Goal: Task Accomplishment & Management: Manage account settings

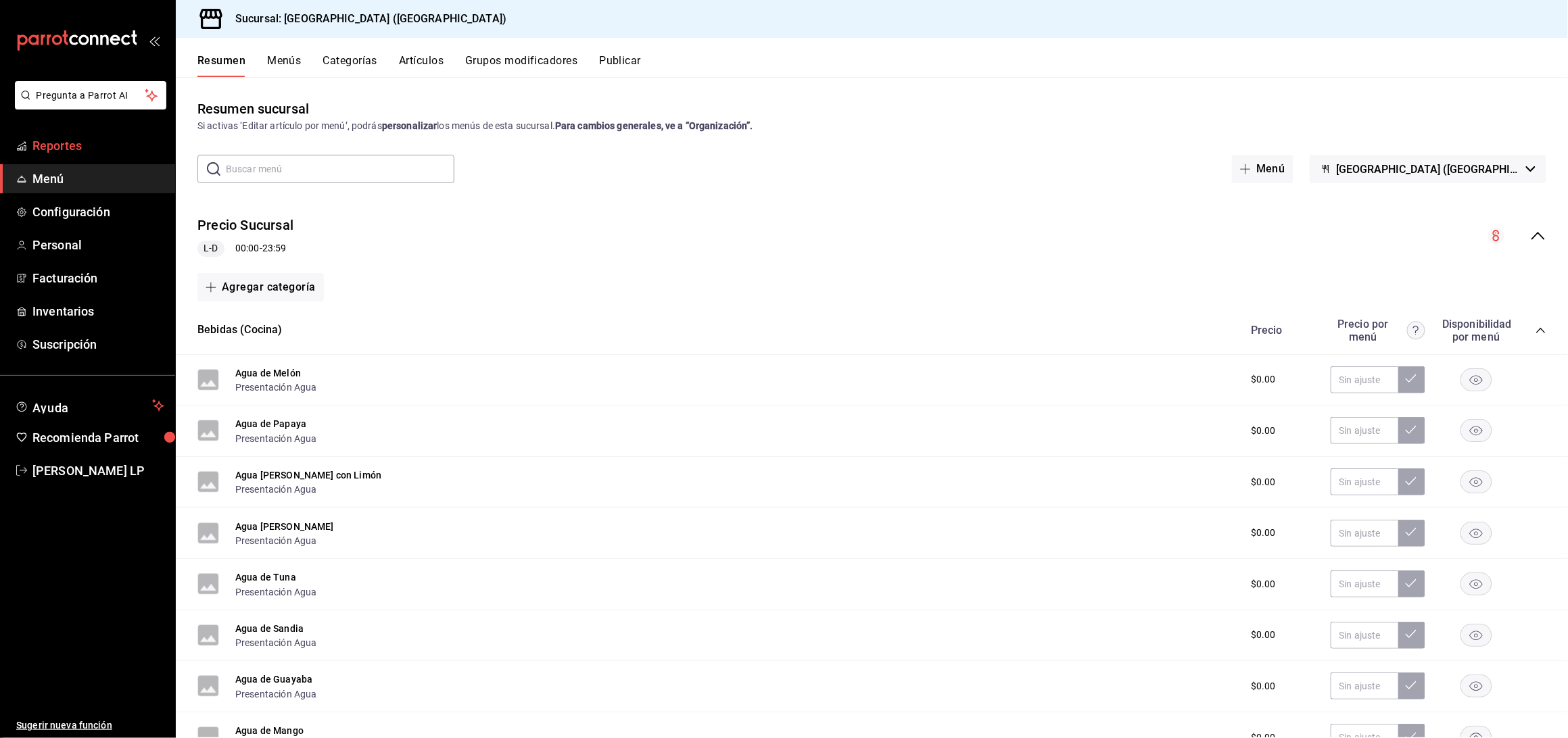
click at [88, 143] on span "Reportes" at bounding box center [99, 145] width 132 height 18
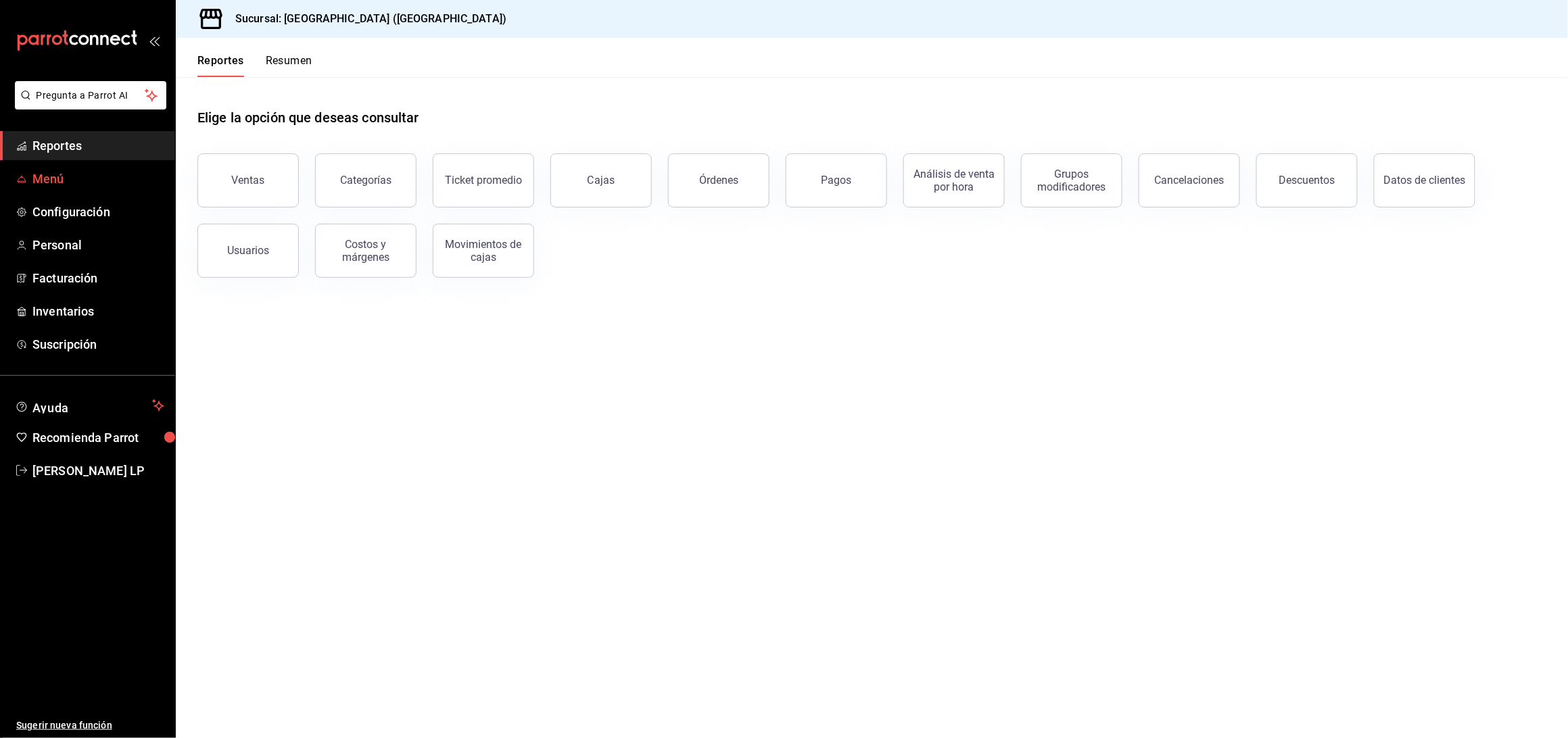
click at [61, 184] on span "Menú" at bounding box center [99, 179] width 132 height 18
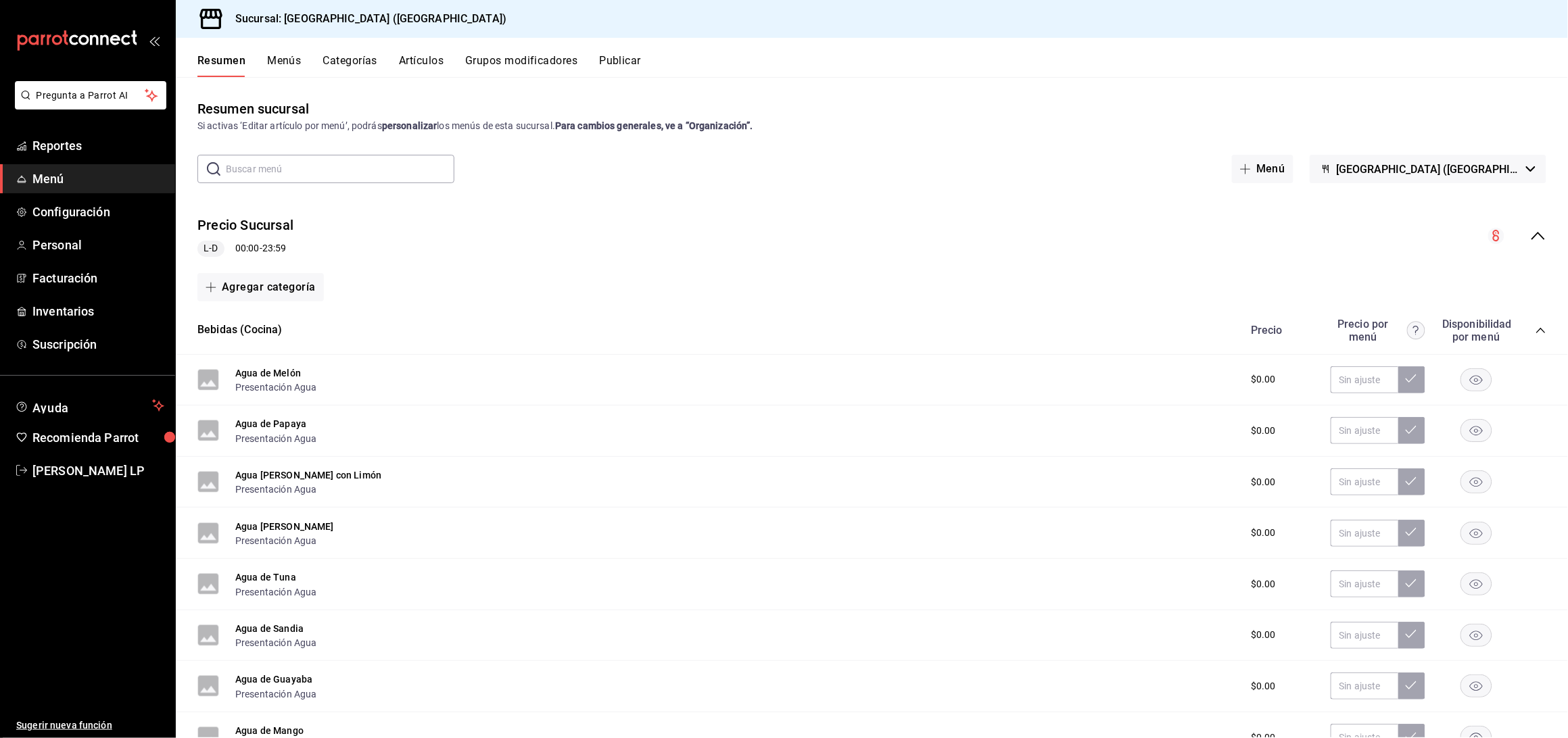
click at [422, 54] on button "Artículos" at bounding box center [422, 66] width 45 height 23
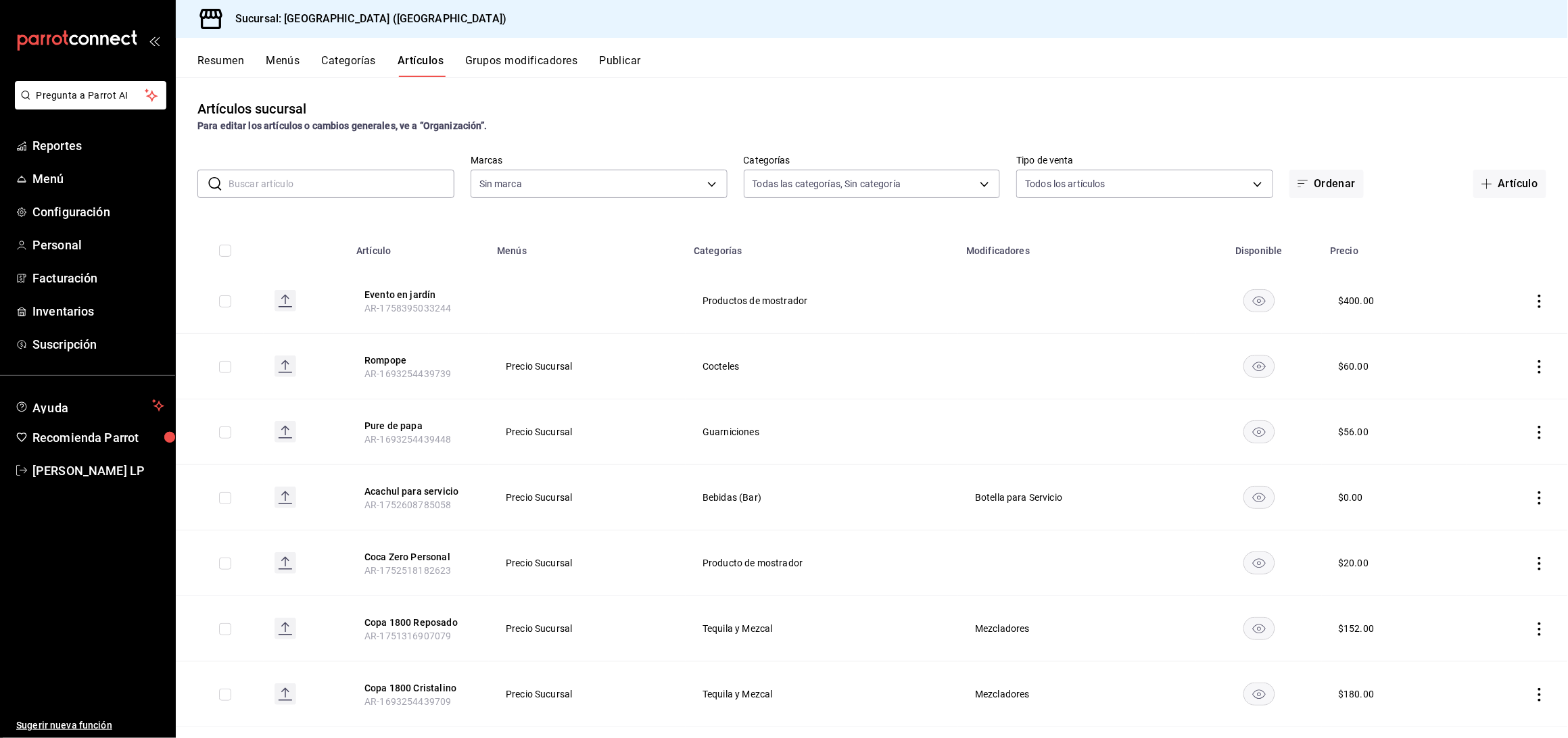
type input "8c3fc7fb-afc8-4fcf-a35f-97b25a26b173,d858cdb4-7991-4d76-a946-9f508960b44e,730af…"
type input "c5b0ed81-af66-4c2d-afb4-f59aa1ecca2b"
click at [335, 180] on input "text" at bounding box center [341, 184] width 226 height 27
type input "liqui"
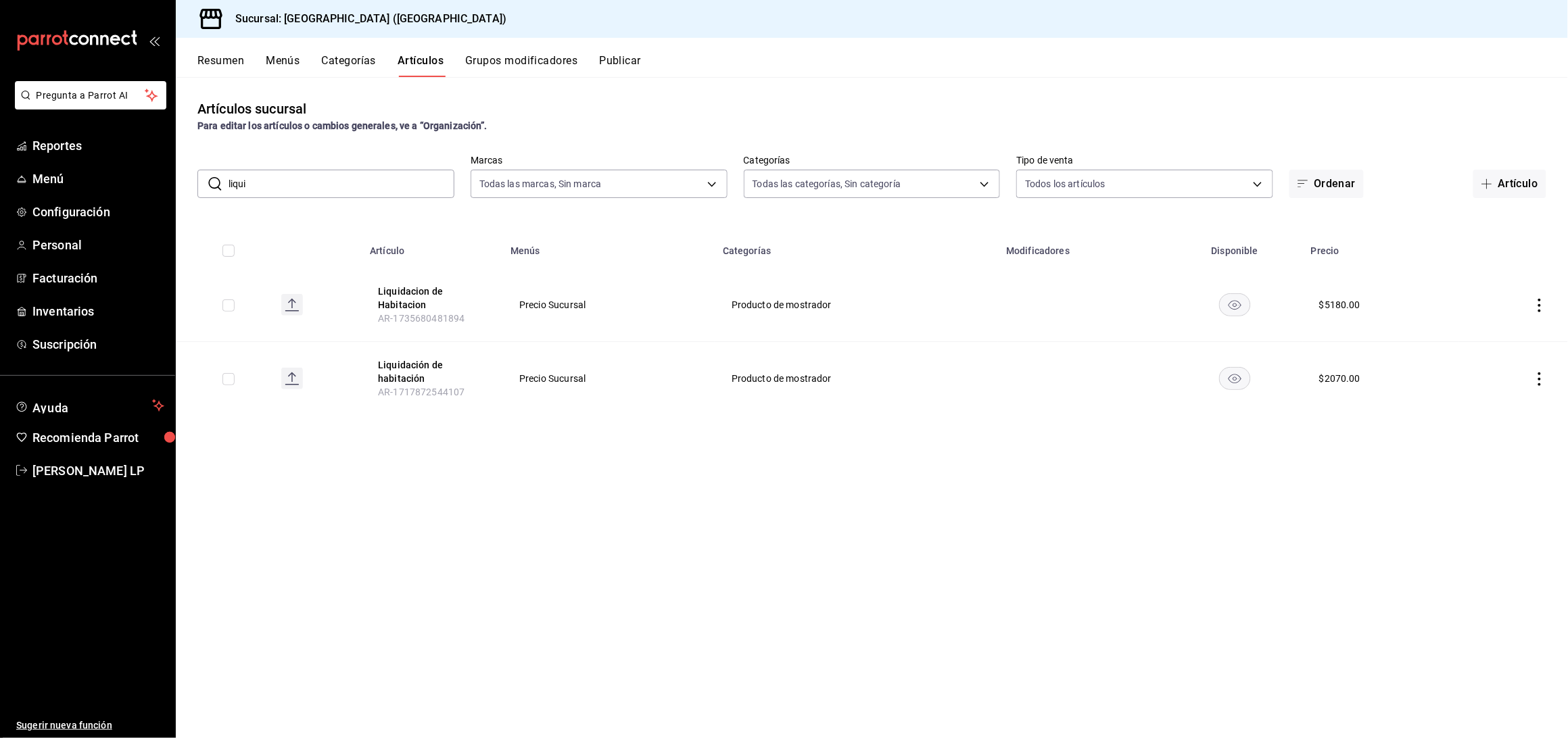
click at [1540, 311] on icon "actions" at bounding box center [1539, 305] width 3 height 14
click at [1504, 340] on span "Editar" at bounding box center [1499, 336] width 35 height 14
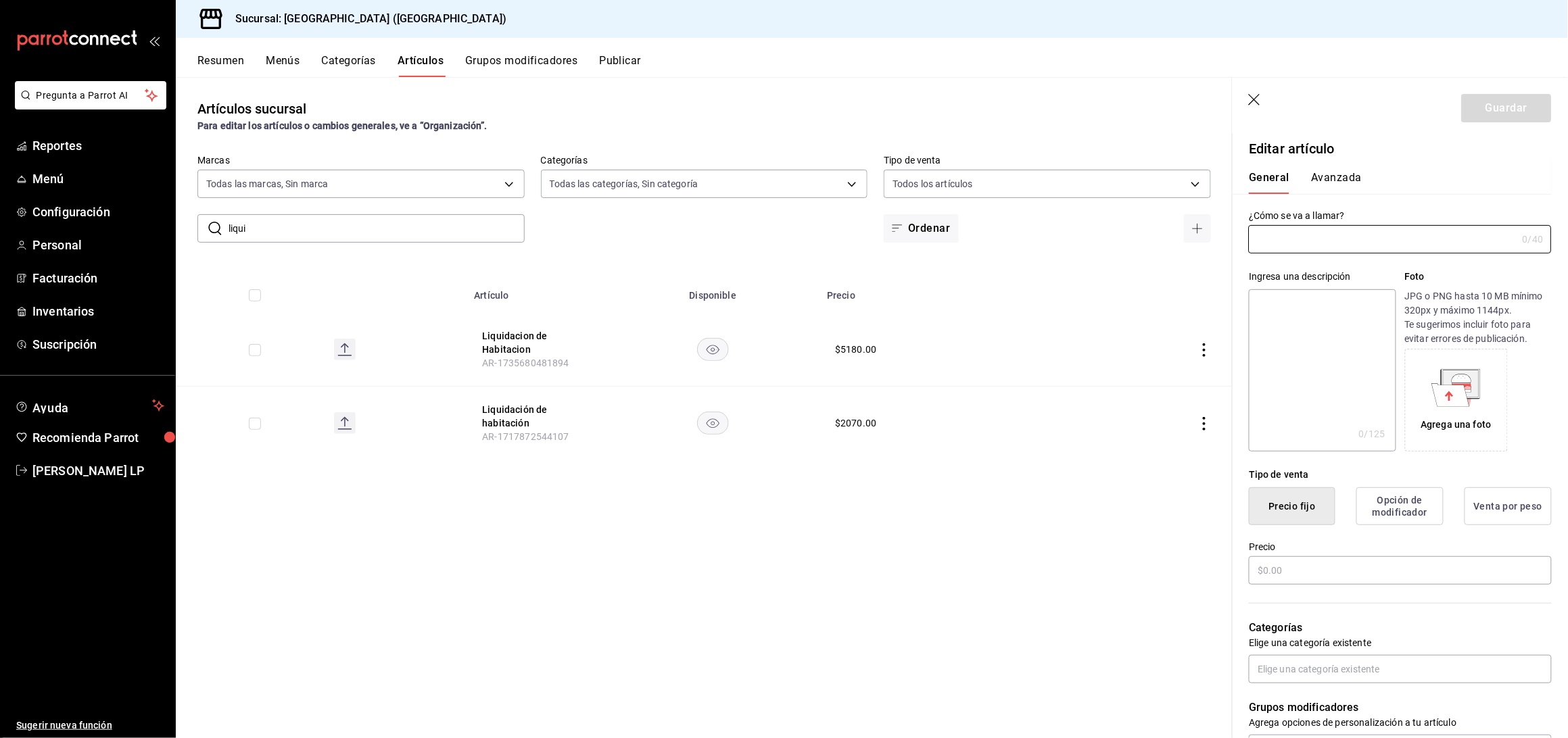
type input "Liquidacion de Habitacion"
type input "AR-1735680481894"
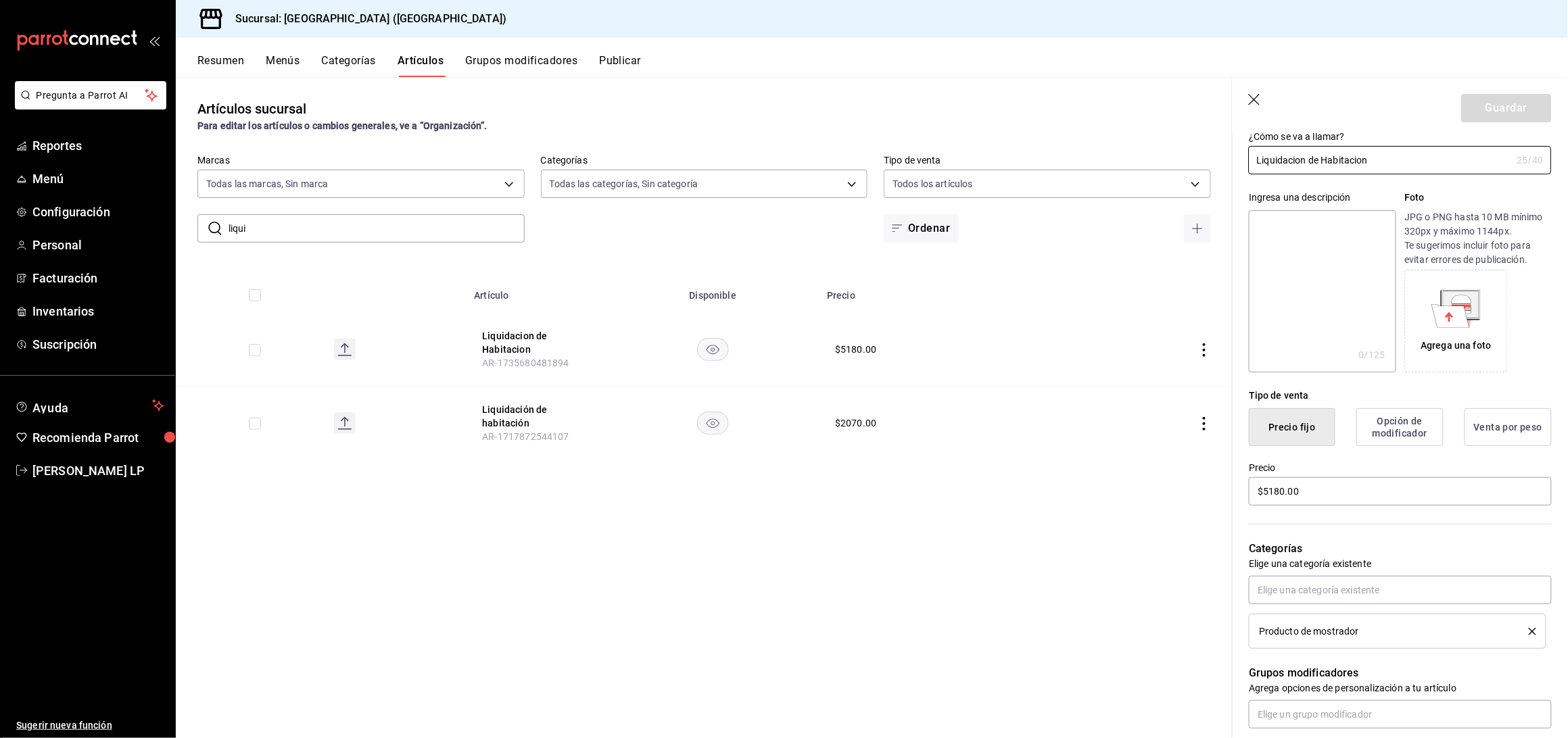
scroll to position [89, 0]
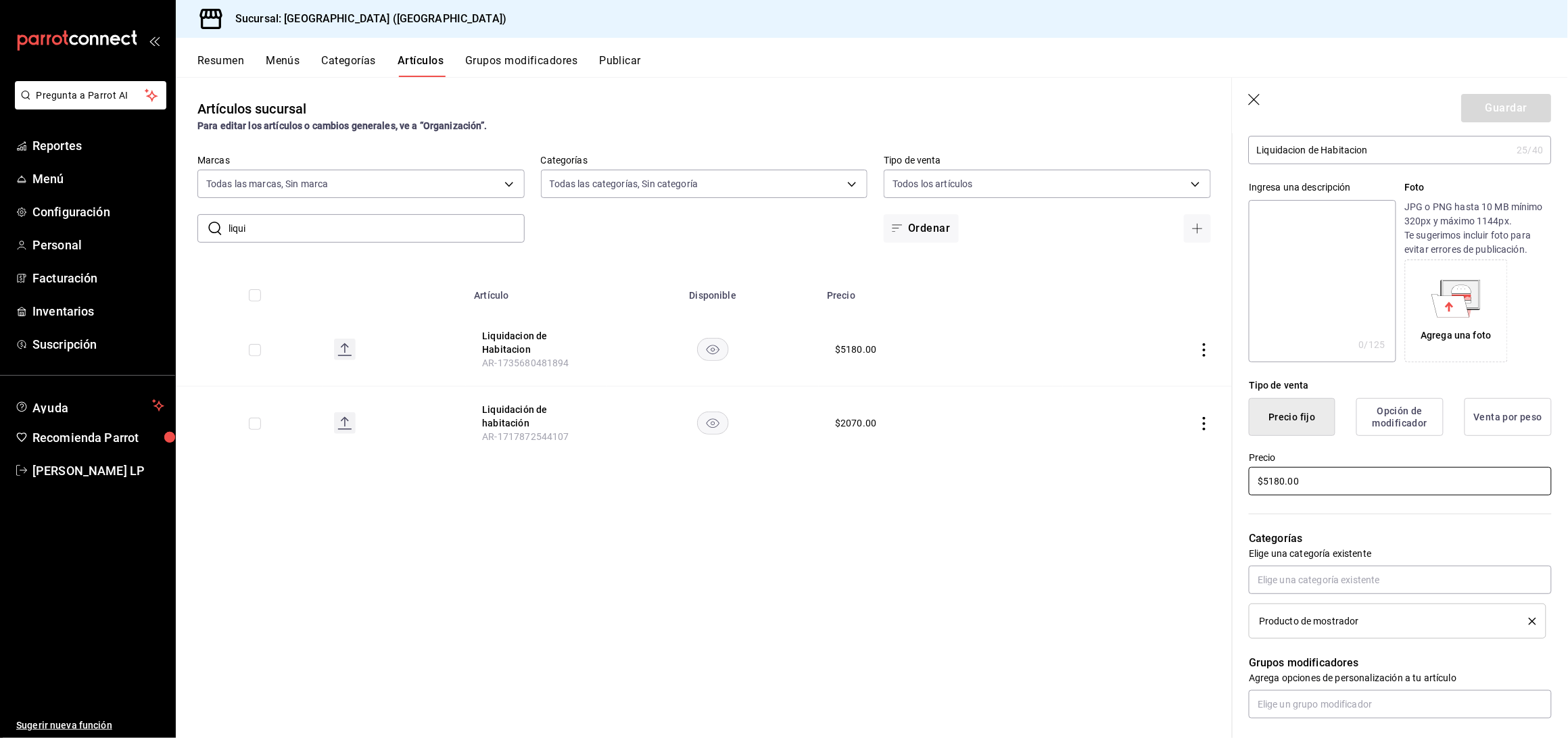
click at [1277, 484] on input "$5180.00" at bounding box center [1399, 481] width 303 height 29
type input "$840.00"
click at [1477, 107] on button "Guardar" at bounding box center [1506, 108] width 90 height 29
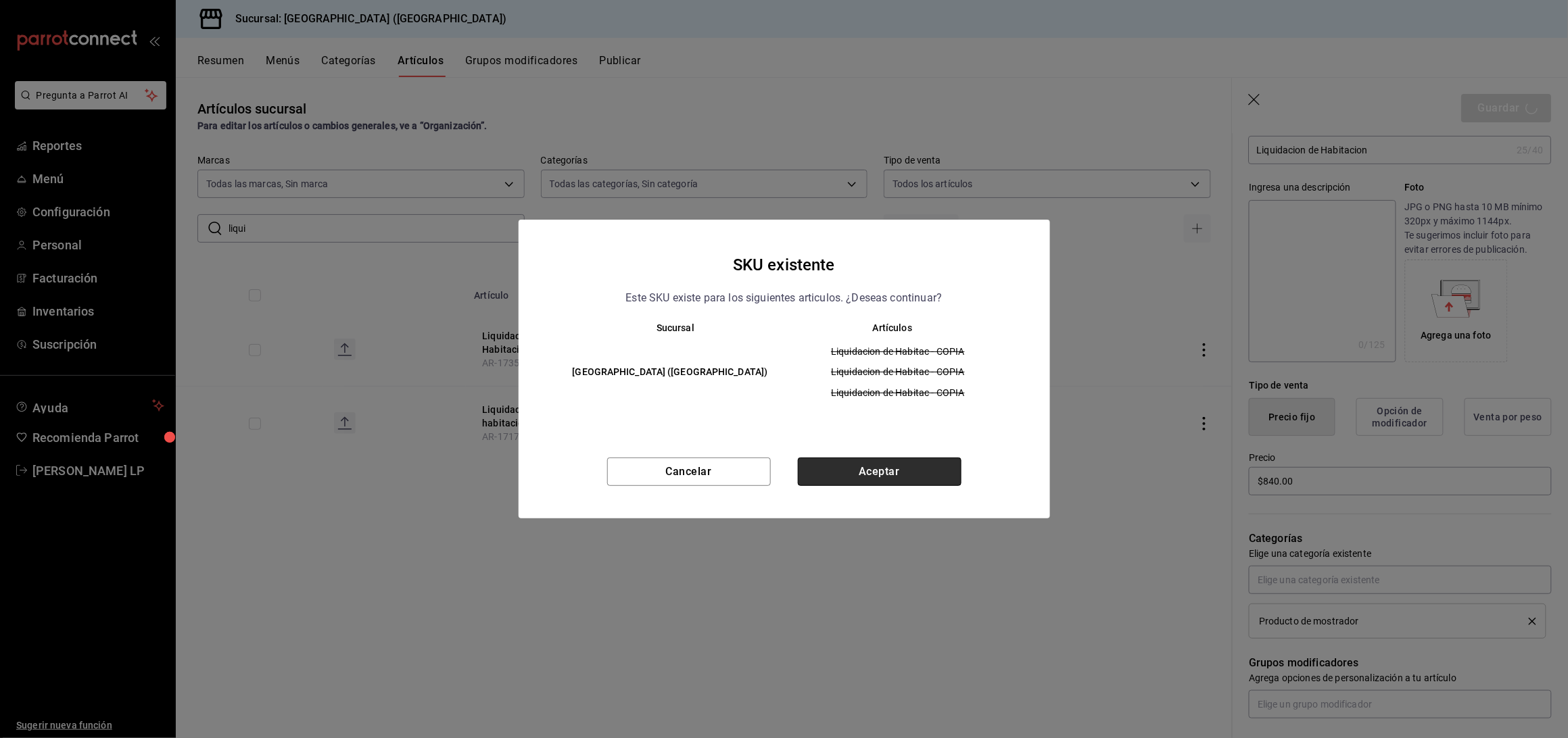
click at [874, 475] on button "Aceptar" at bounding box center [879, 472] width 164 height 29
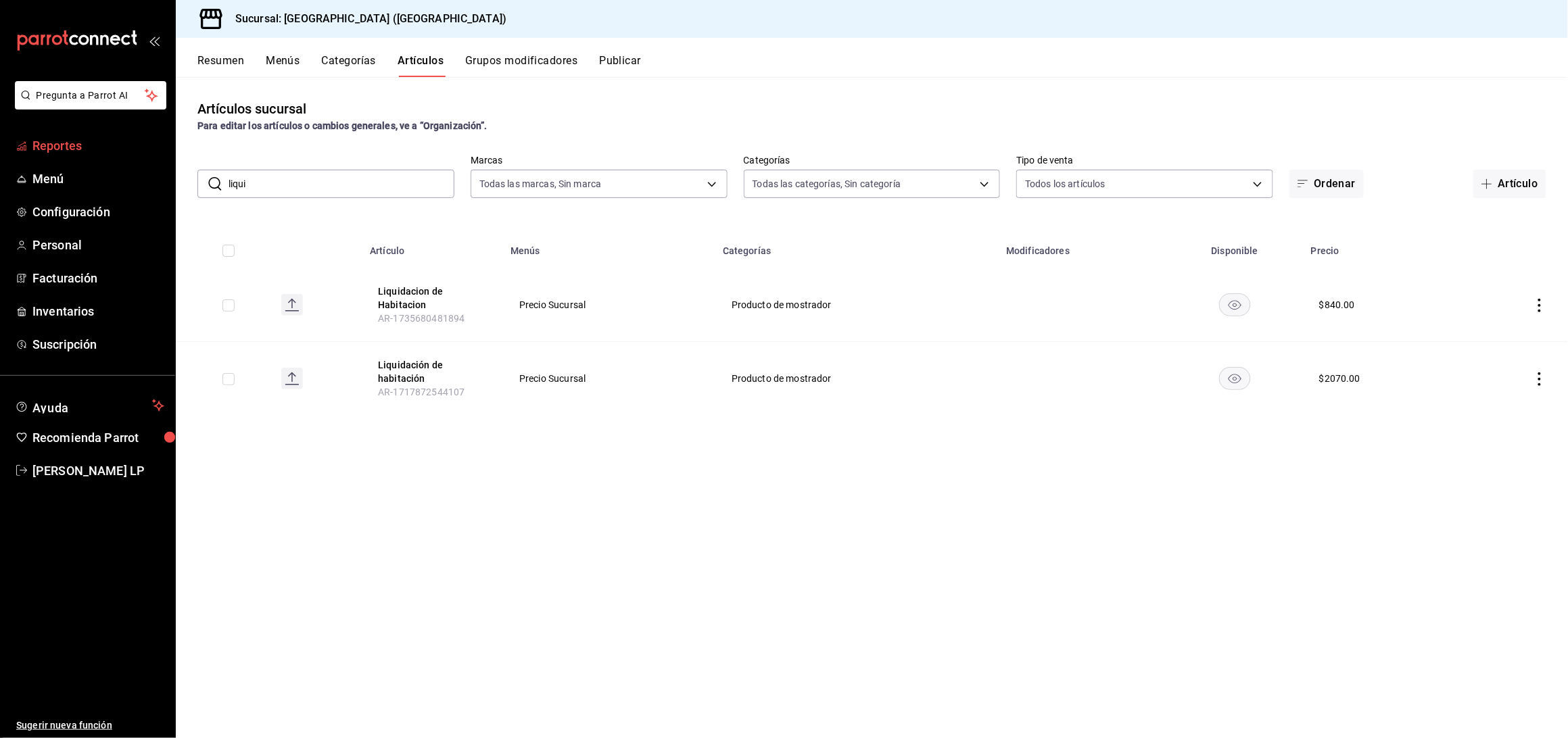
click at [67, 151] on span "Reportes" at bounding box center [99, 145] width 132 height 18
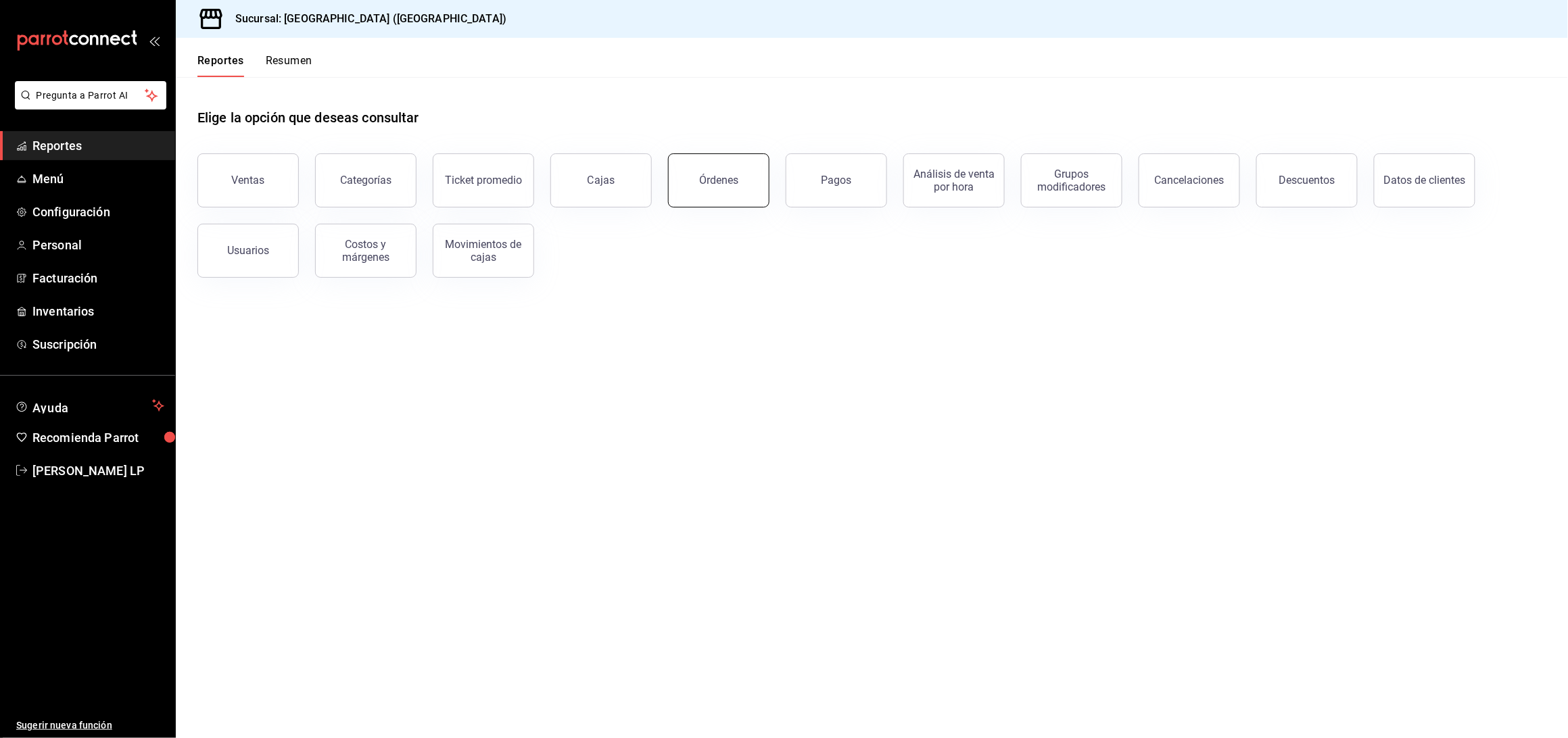
click at [753, 177] on button "Órdenes" at bounding box center [718, 181] width 101 height 54
click at [752, 177] on html "Pregunta a Parrot AI Reportes Menú Configuración Personal Facturación Inventari…" at bounding box center [784, 369] width 1568 height 738
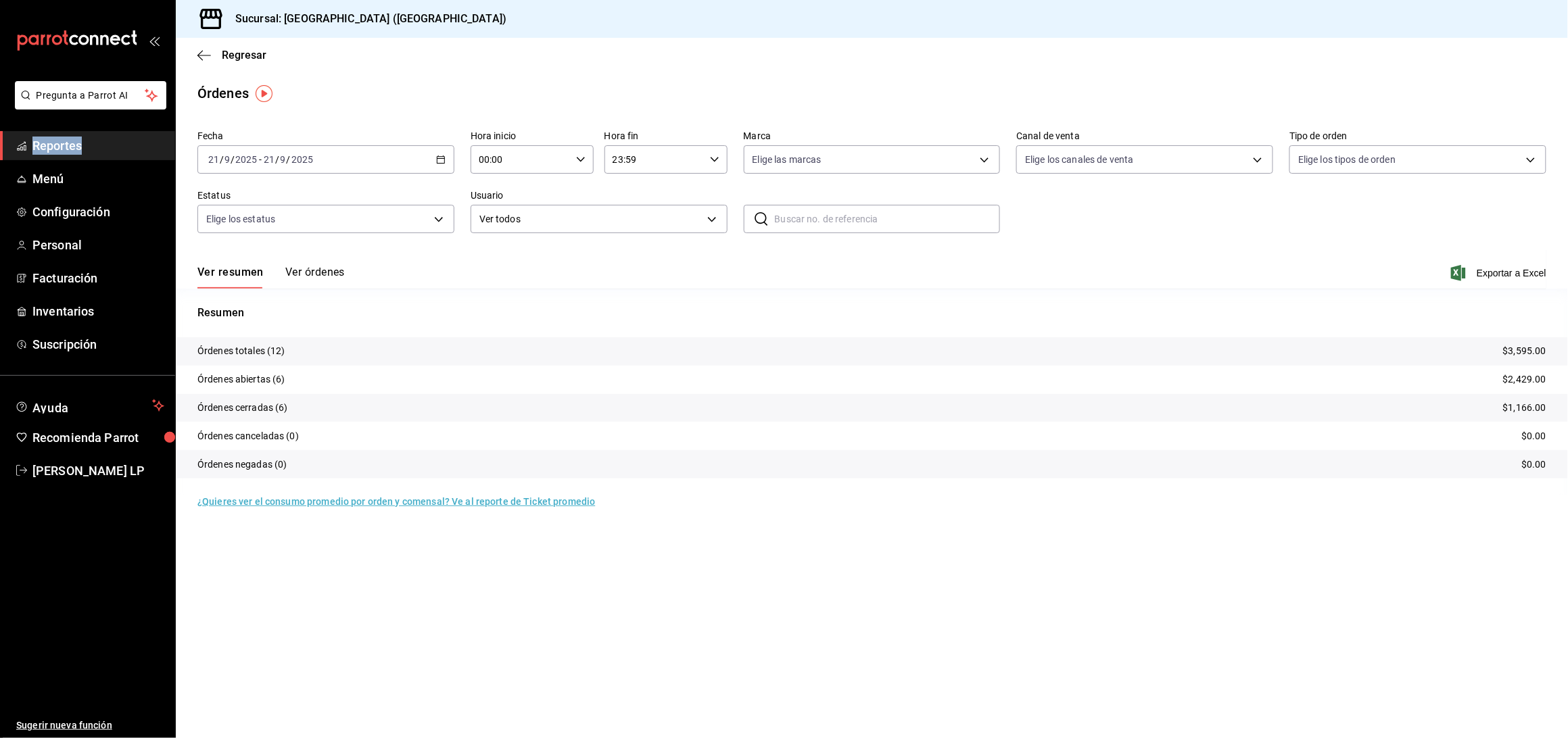
click at [335, 275] on button "Ver órdenes" at bounding box center [315, 277] width 59 height 23
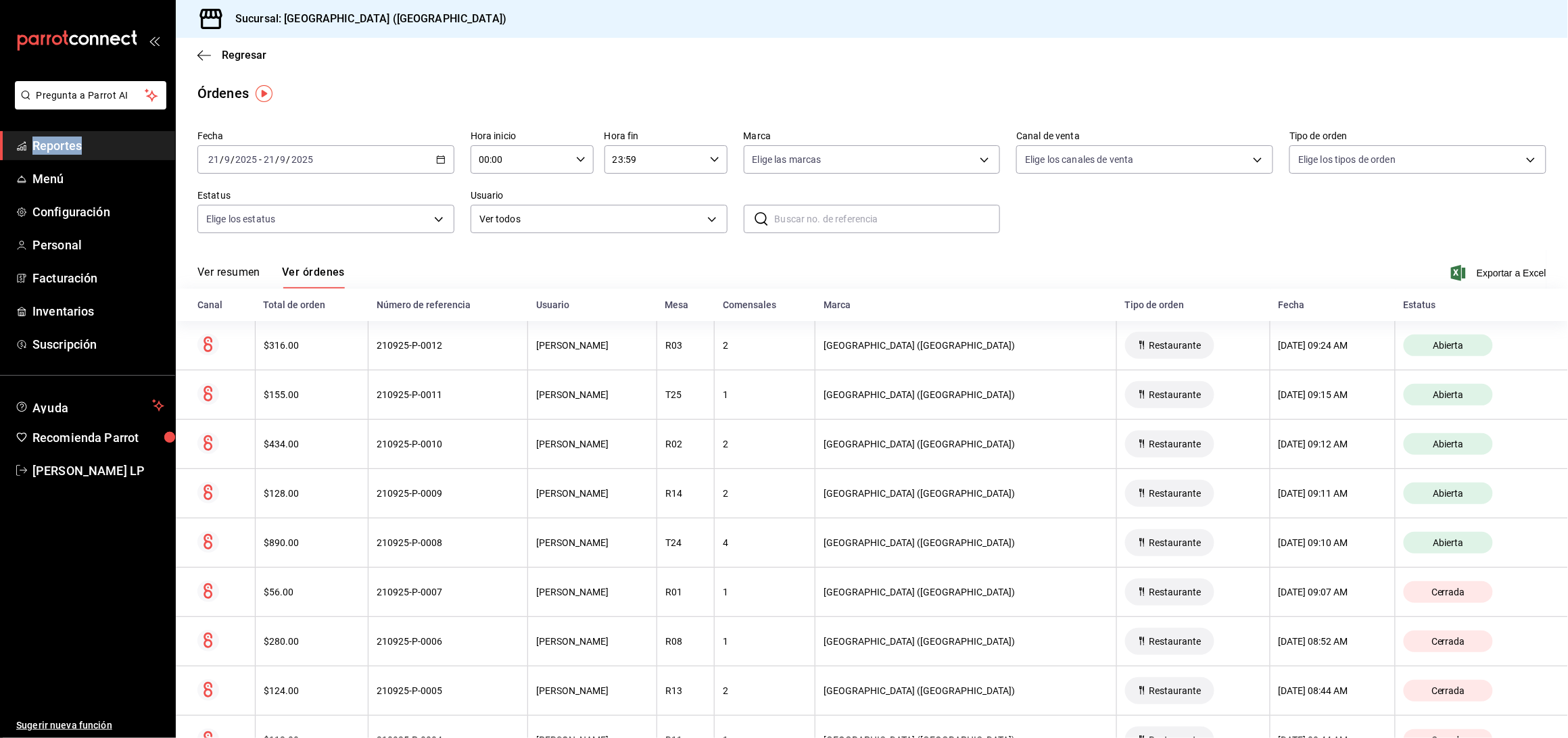
click at [442, 162] on icon "button" at bounding box center [441, 160] width 10 height 10
click at [238, 338] on li "Rango de fechas" at bounding box center [261, 352] width 126 height 31
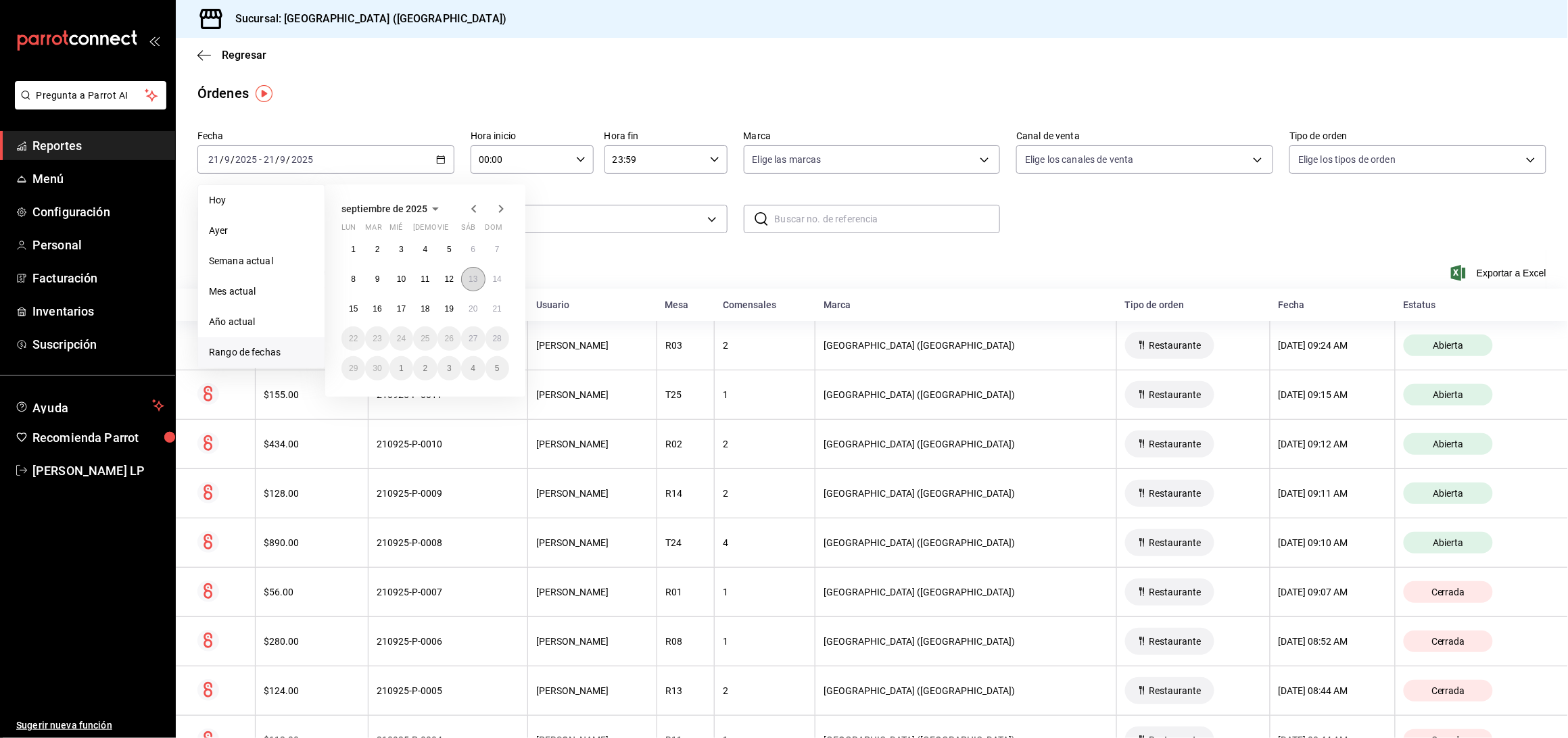
click at [465, 279] on button "13" at bounding box center [473, 279] width 24 height 24
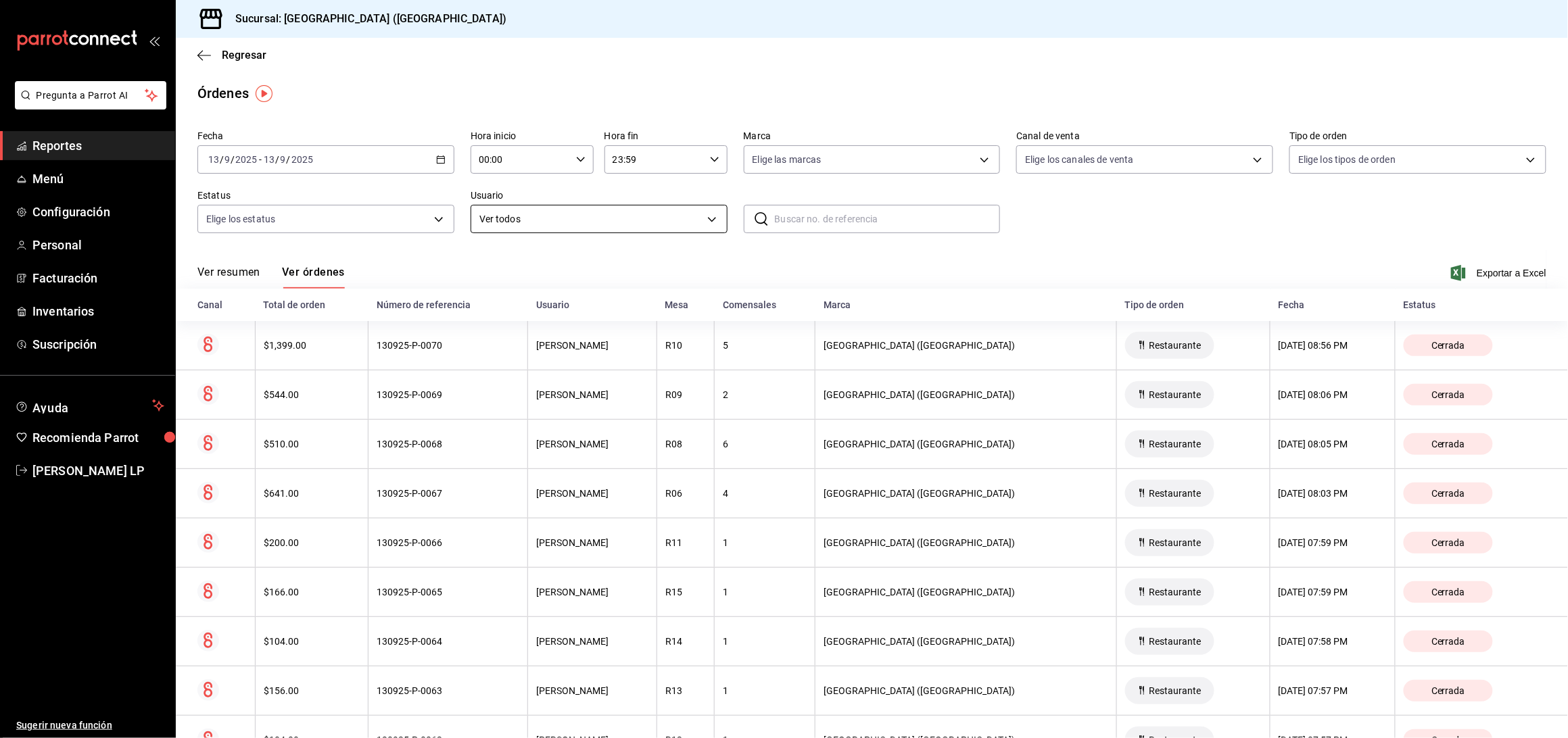
click at [509, 217] on body "Pregunta a Parrot AI Reportes Menú Configuración Personal Facturación Inventari…" at bounding box center [784, 369] width 1568 height 738
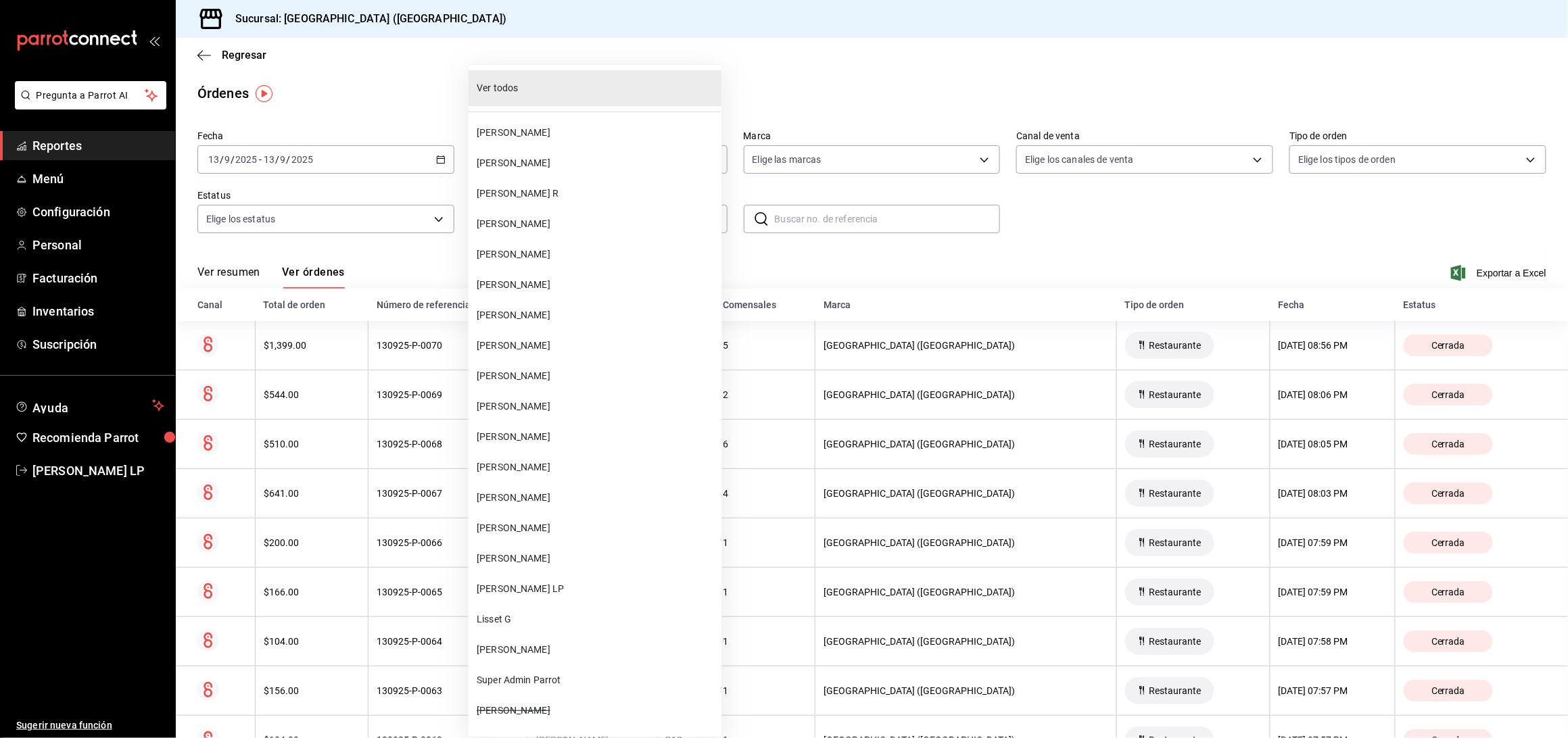
click at [545, 561] on span "[PERSON_NAME]" at bounding box center [596, 558] width 239 height 14
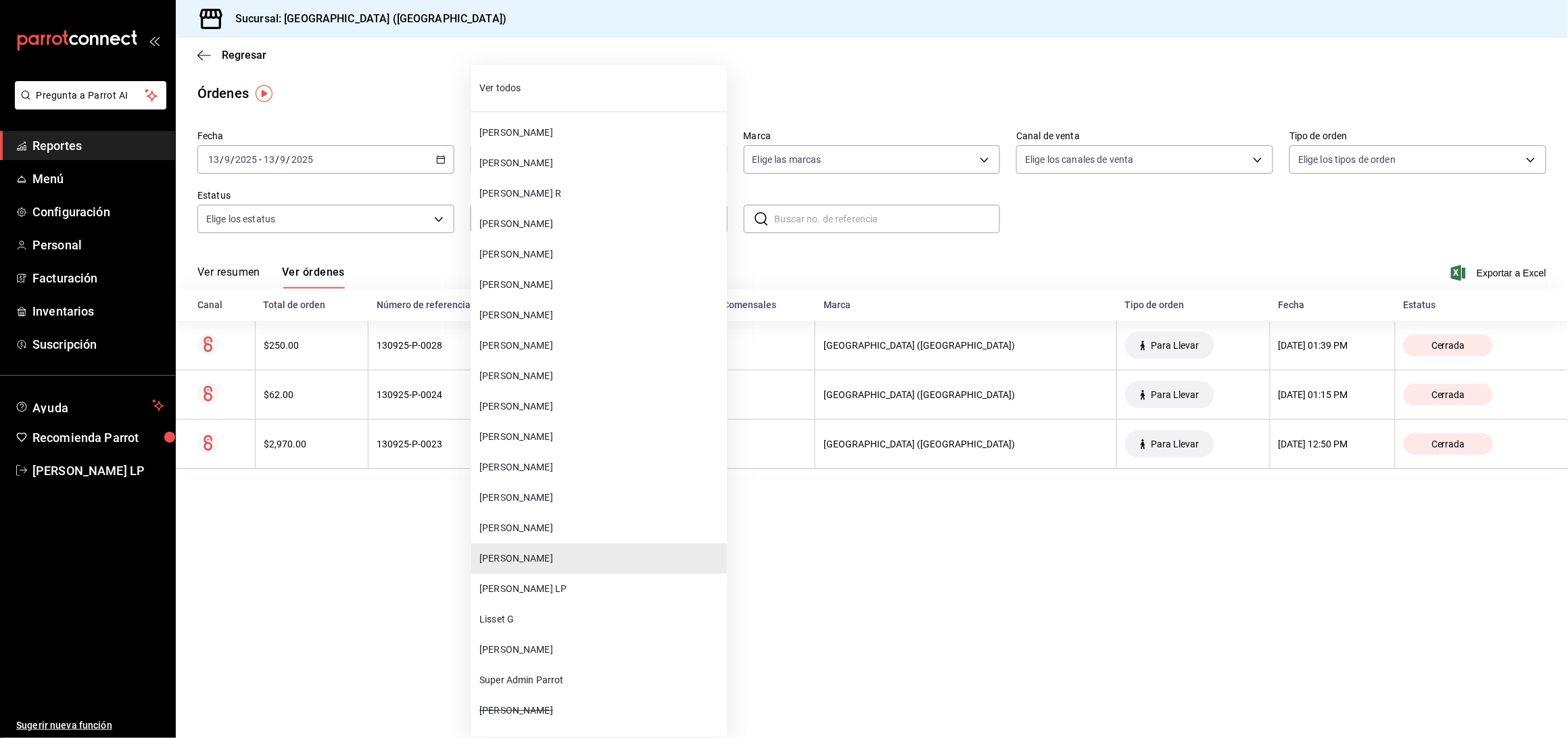
click at [539, 219] on body "Pregunta a Parrot AI Reportes Menú Configuración Personal Facturación Inventari…" at bounding box center [784, 369] width 1568 height 738
click at [528, 433] on span "[PERSON_NAME]" at bounding box center [600, 436] width 242 height 14
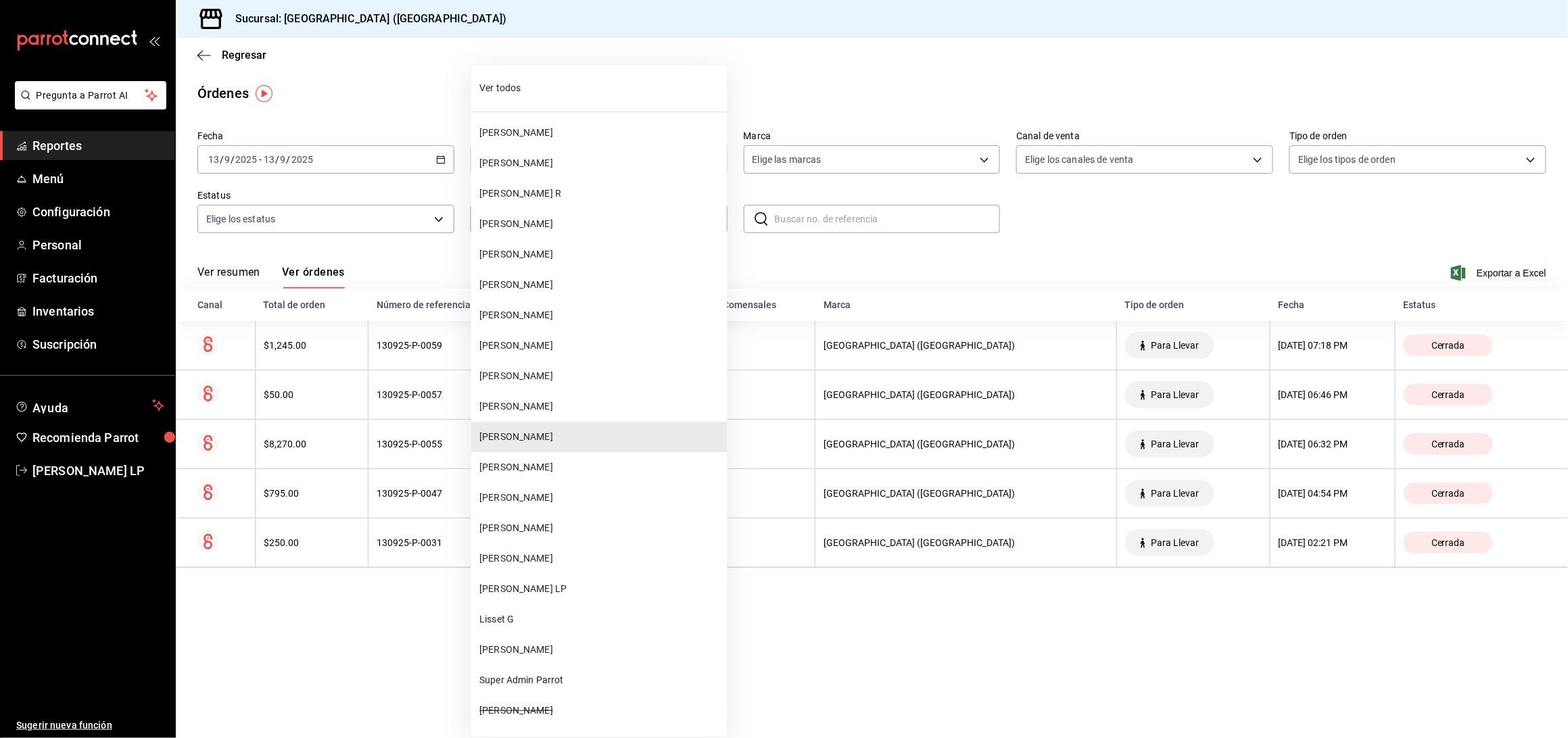
click at [575, 224] on body "Pregunta a Parrot AI Reportes Menú Configuración Personal Facturación Inventari…" at bounding box center [784, 369] width 1568 height 738
click at [521, 552] on span "[PERSON_NAME]" at bounding box center [600, 558] width 242 height 14
type input "bc254338-869c-4872-b86d-e4be134174fe"
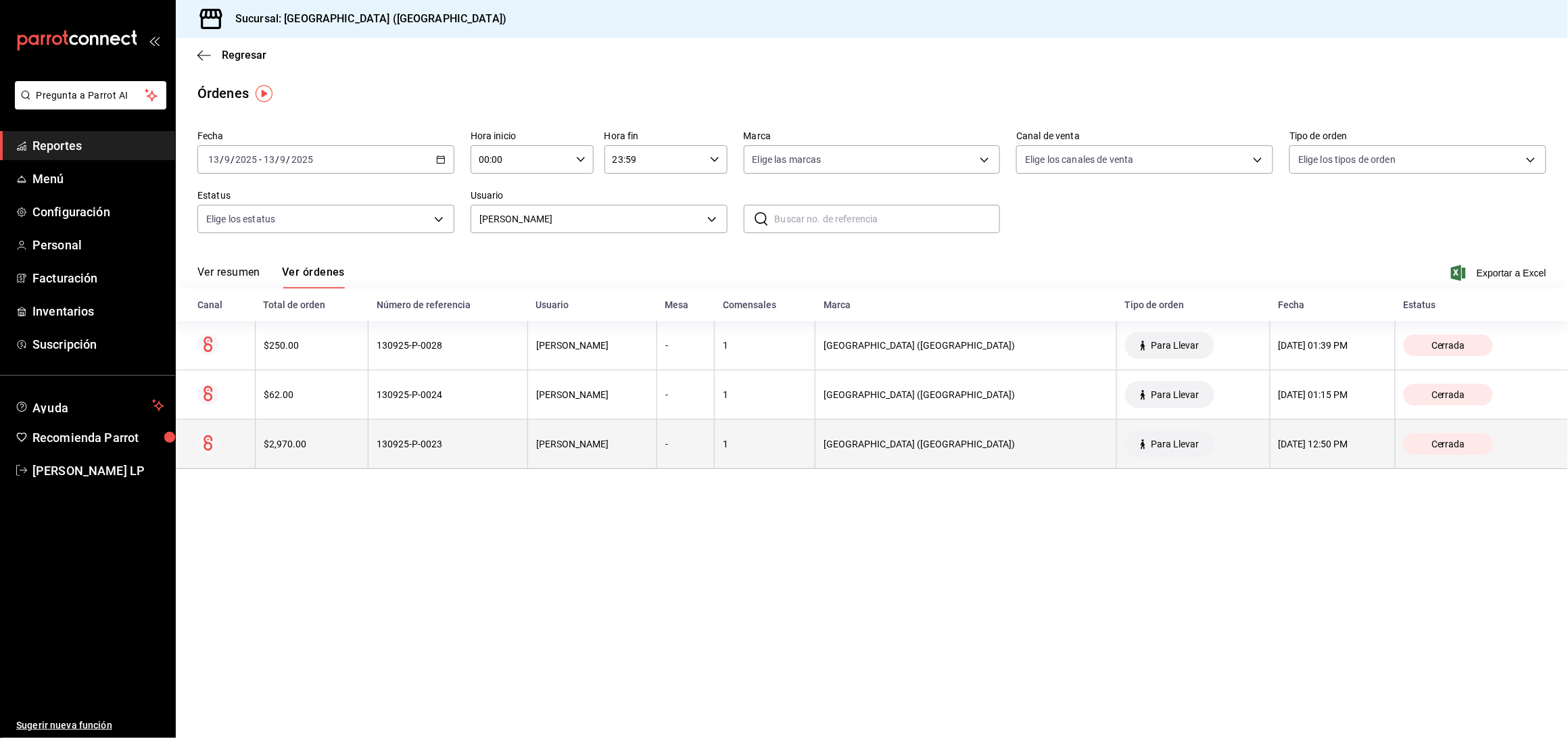
click at [495, 457] on th "130925-P-0023" at bounding box center [448, 444] width 160 height 50
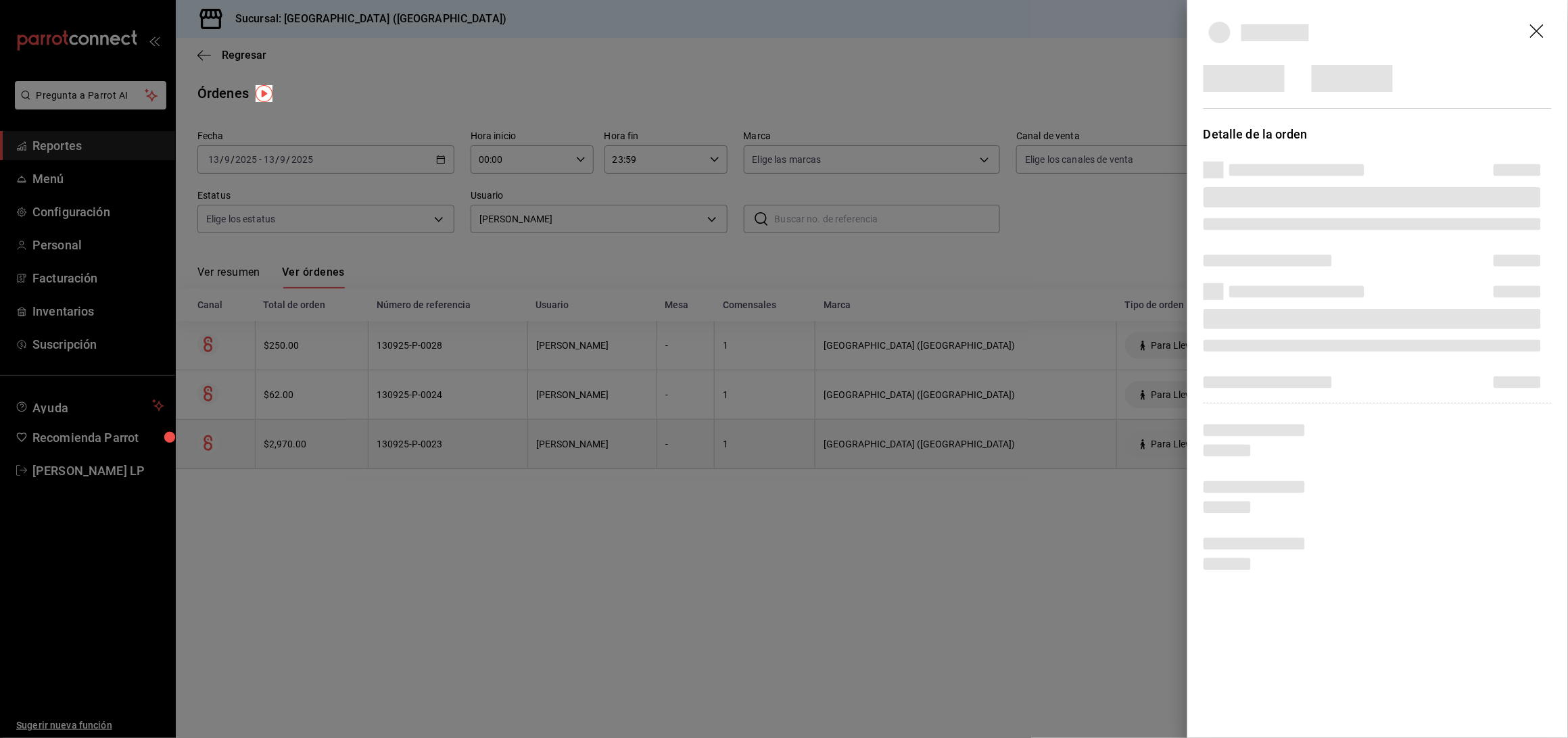
click at [495, 457] on div at bounding box center [784, 369] width 1568 height 738
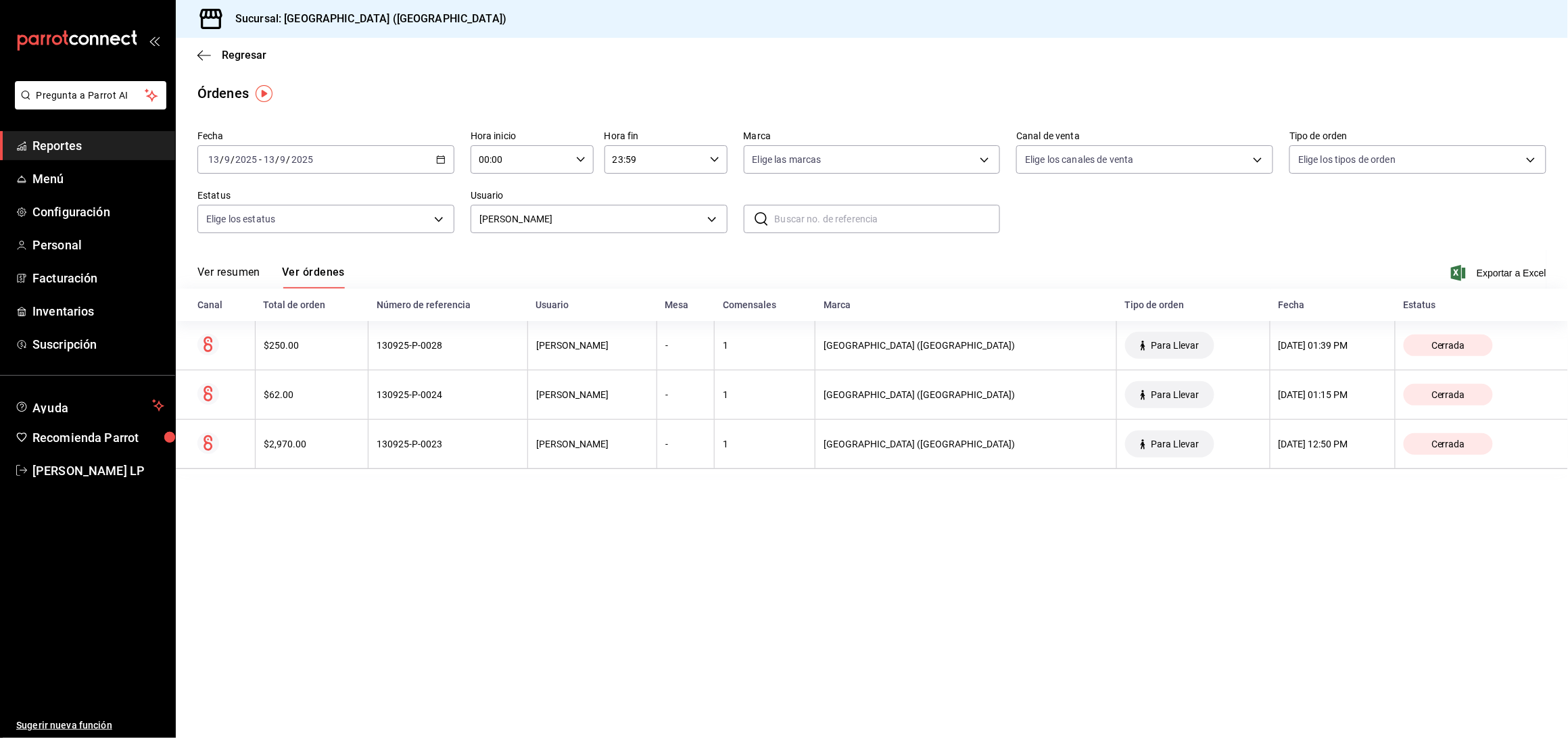
click at [495, 453] on th "130925-P-0023" at bounding box center [448, 444] width 160 height 50
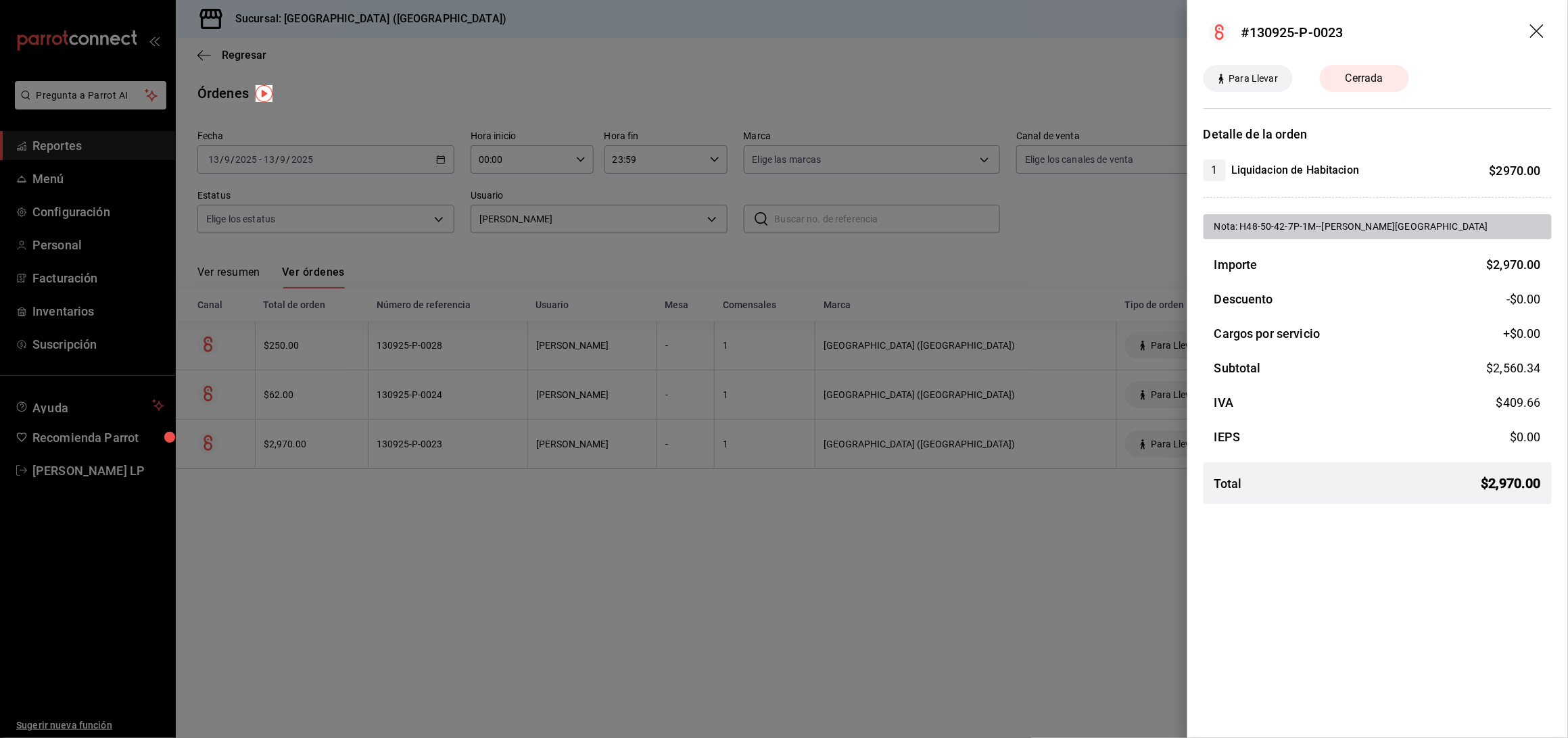
drag, startPoint x: 733, startPoint y: 629, endPoint x: 510, endPoint y: 101, distance: 573.2
click at [733, 629] on div at bounding box center [784, 369] width 1568 height 738
